Goal: Information Seeking & Learning: Understand process/instructions

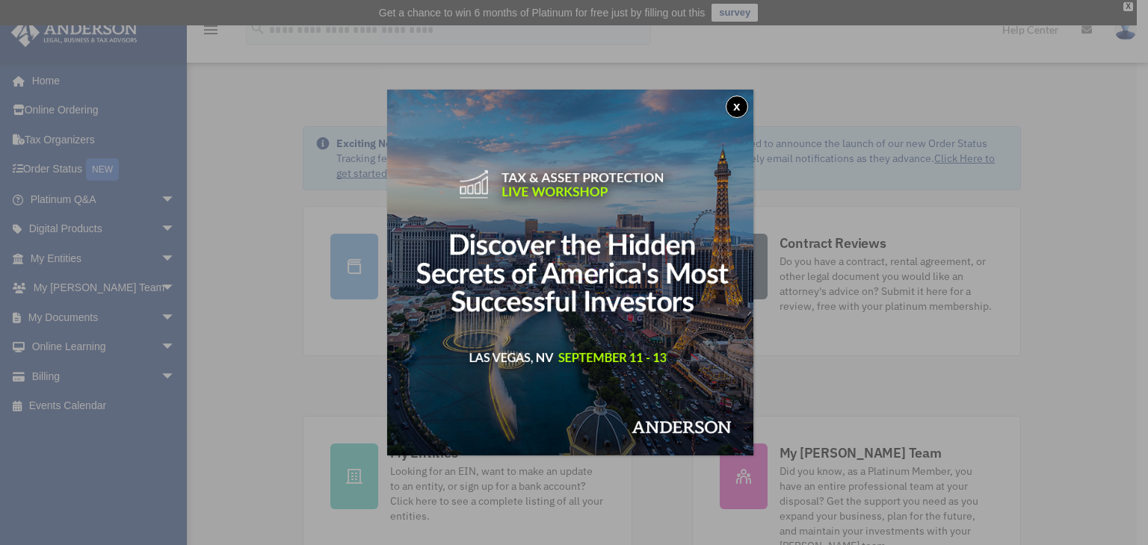
click at [745, 102] on button "x" at bounding box center [737, 107] width 22 height 22
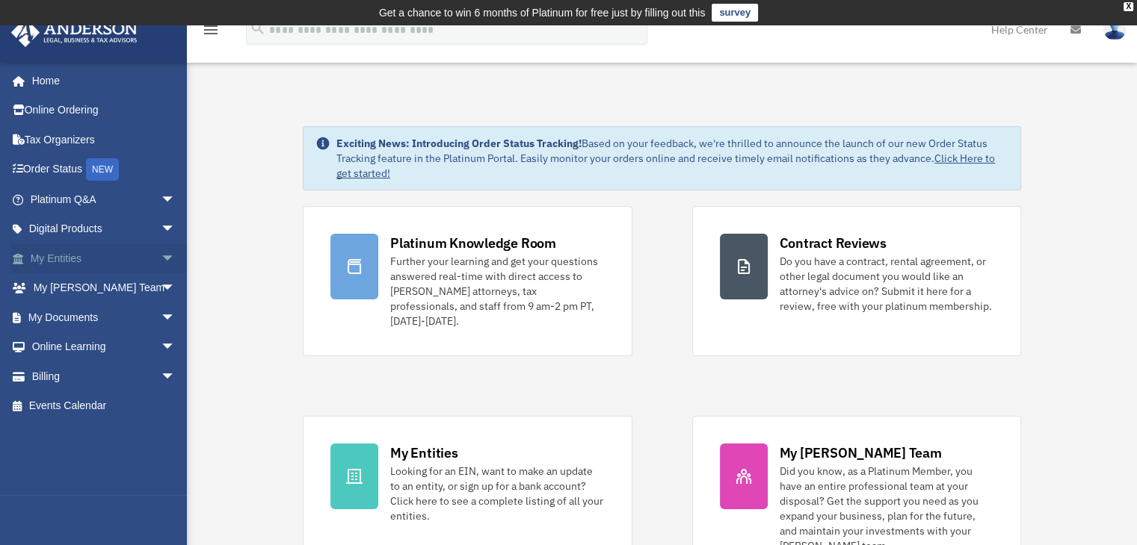
click at [161, 253] on span "arrow_drop_down" at bounding box center [176, 259] width 30 height 31
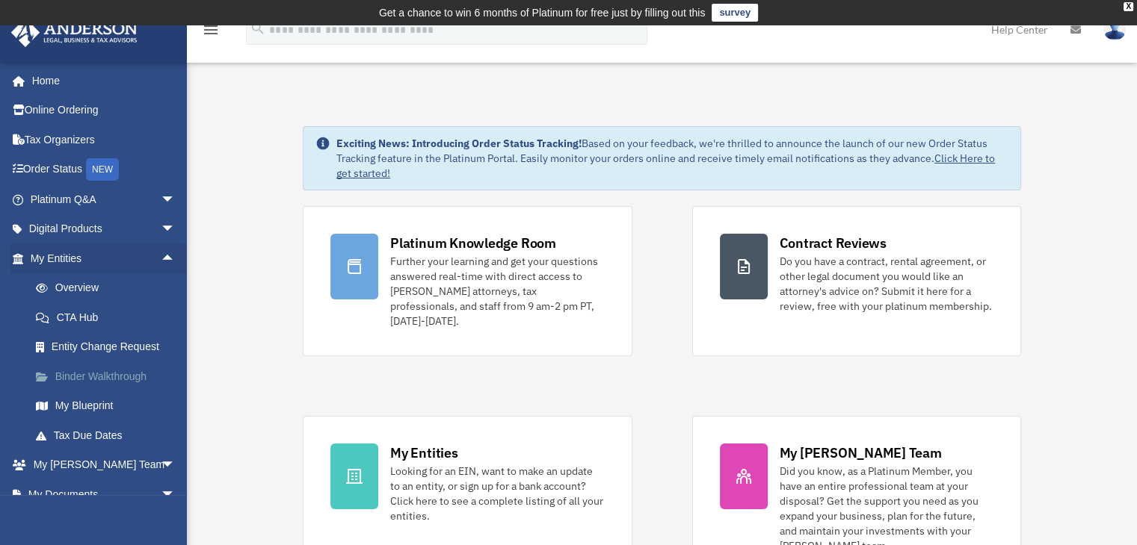
click at [77, 371] on link "Binder Walkthrough" at bounding box center [109, 377] width 177 height 30
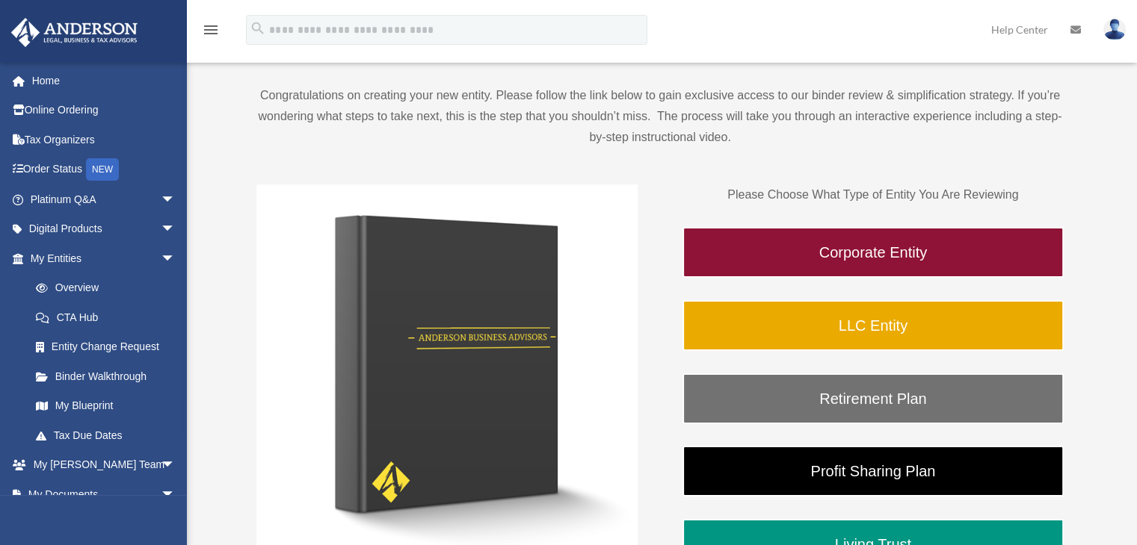
scroll to position [158, 0]
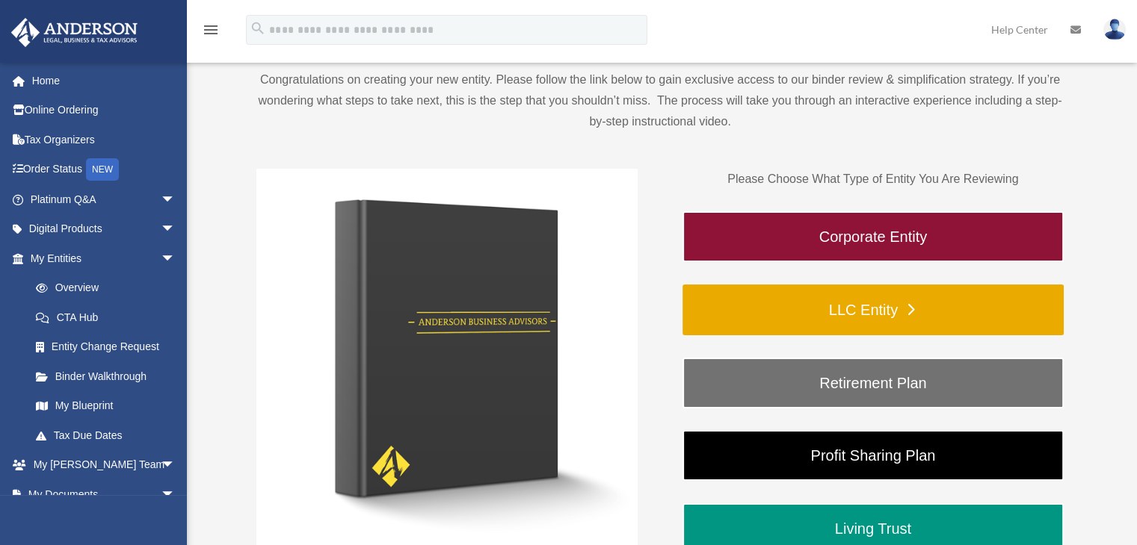
click at [843, 312] on link "LLC Entity" at bounding box center [872, 310] width 381 height 51
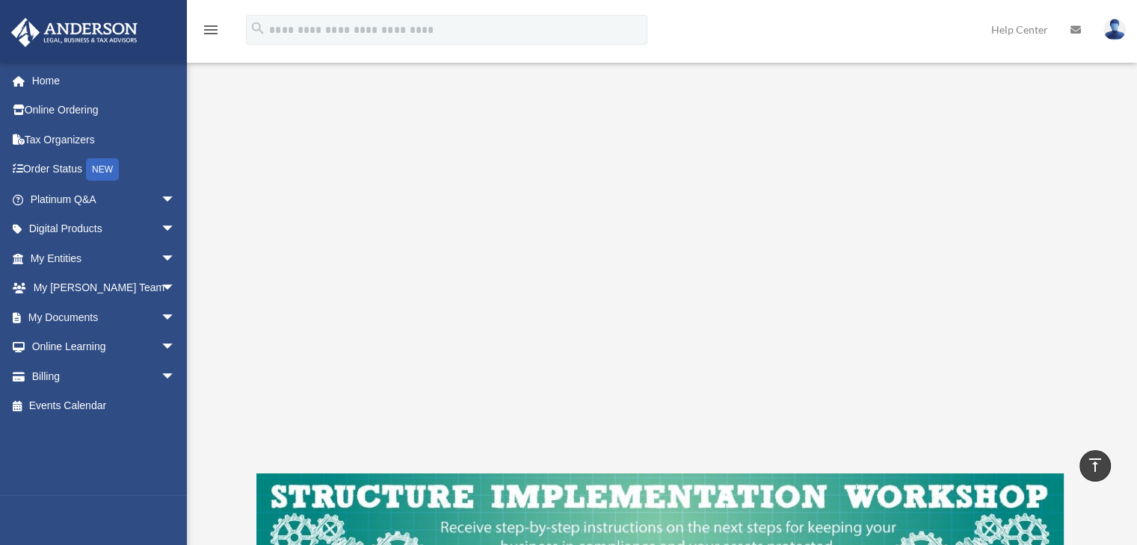
scroll to position [268, 0]
